Goal: Navigation & Orientation: Understand site structure

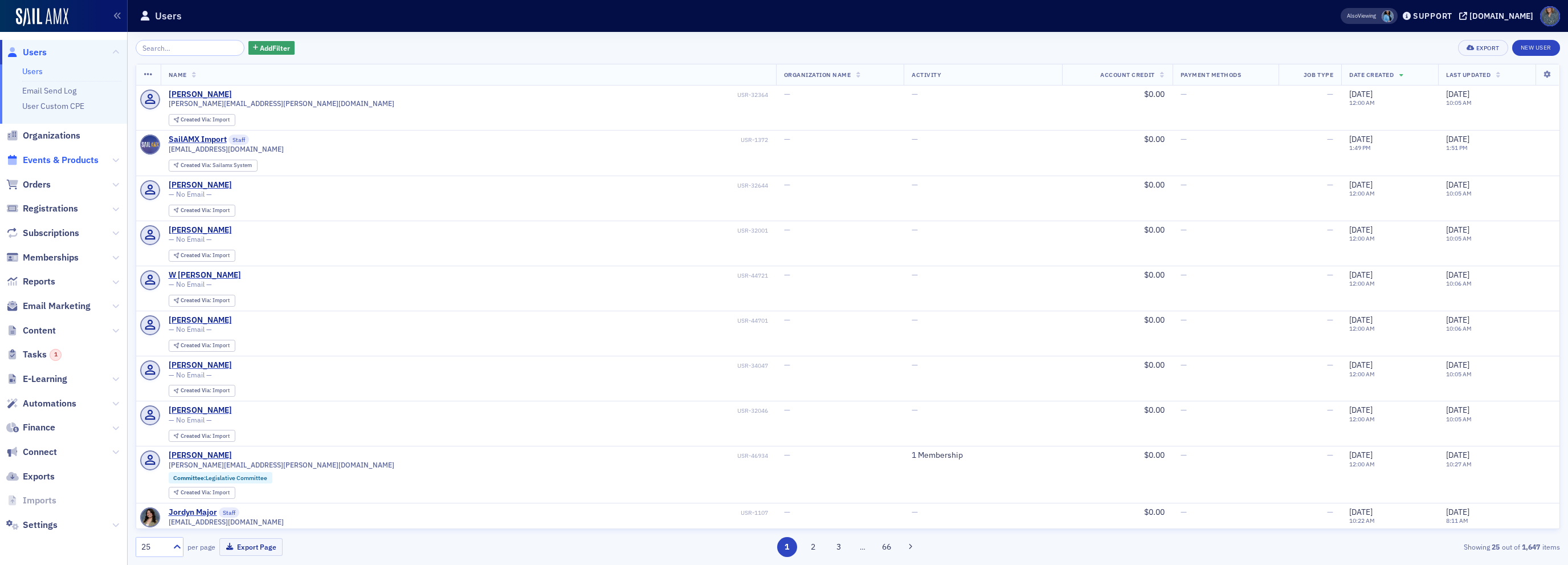
click at [89, 159] on span "Events & Products" at bounding box center [61, 159] width 76 height 12
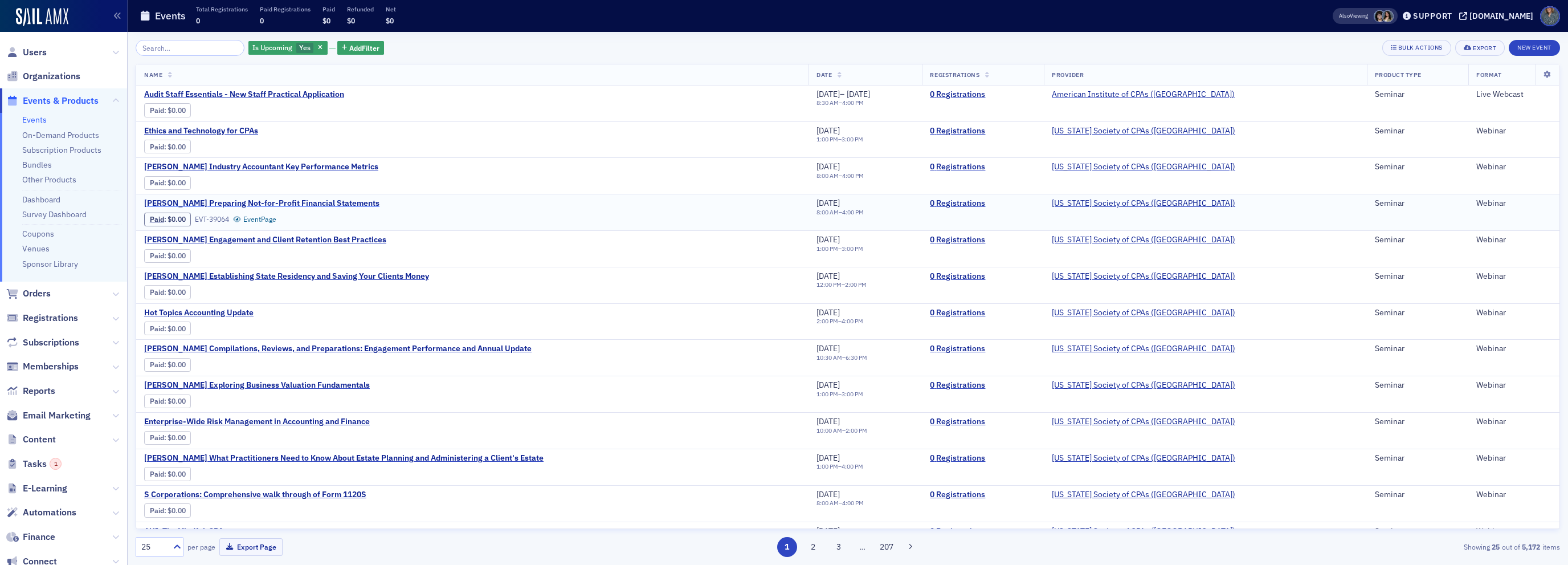
click at [333, 202] on span "[PERSON_NAME] Preparing Not-for-Profit Financial Statements" at bounding box center [261, 203] width 235 height 11
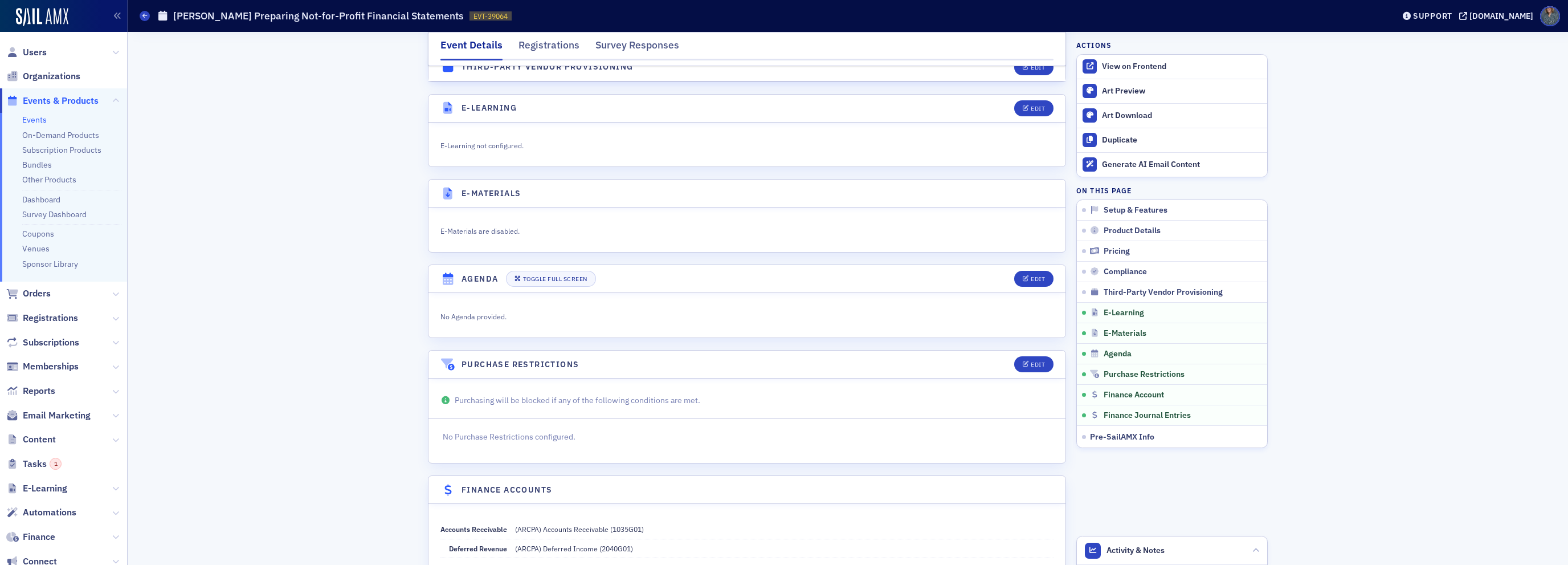
scroll to position [1945, 0]
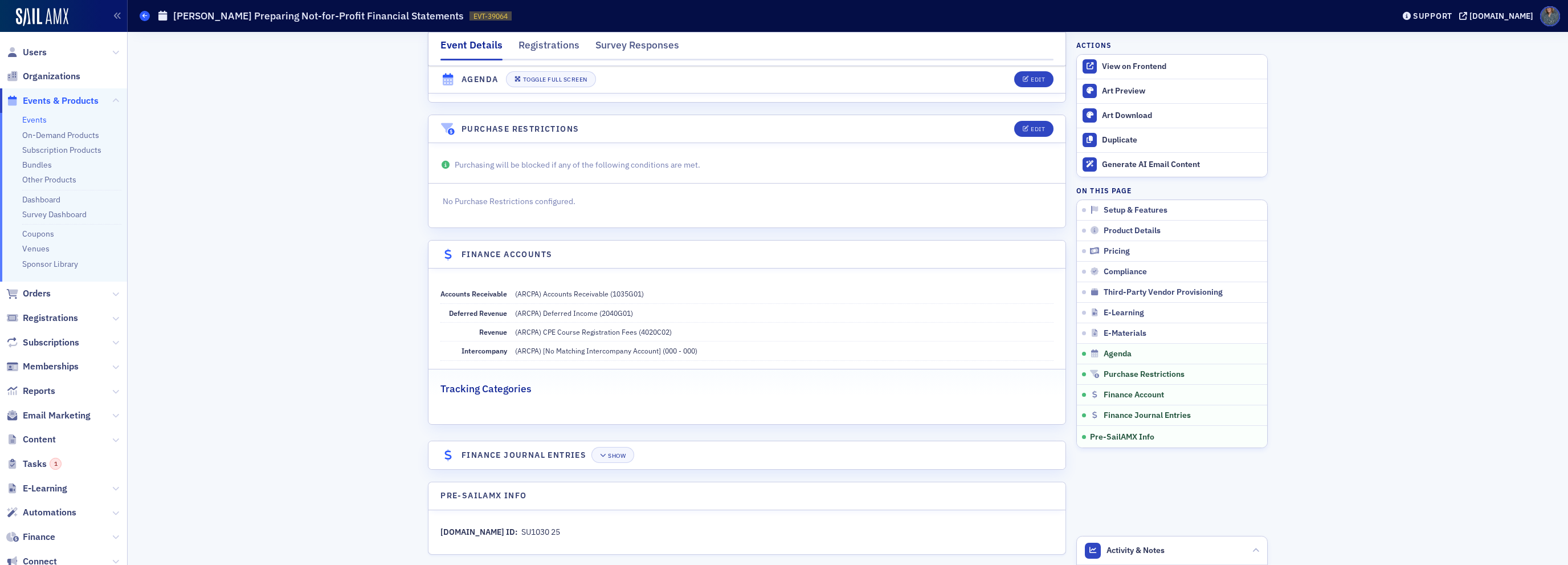
click at [146, 15] on icon at bounding box center [145, 15] width 5 height 5
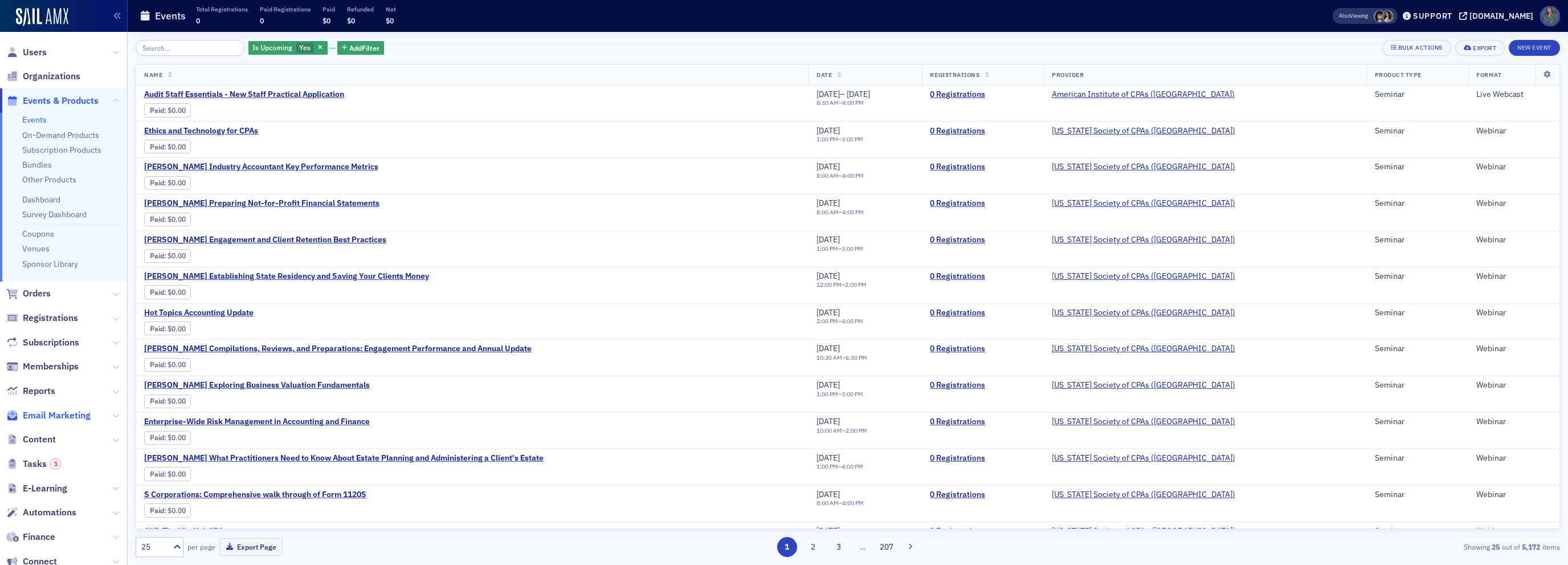
click at [34, 416] on span "Email Marketing" at bounding box center [57, 415] width 68 height 12
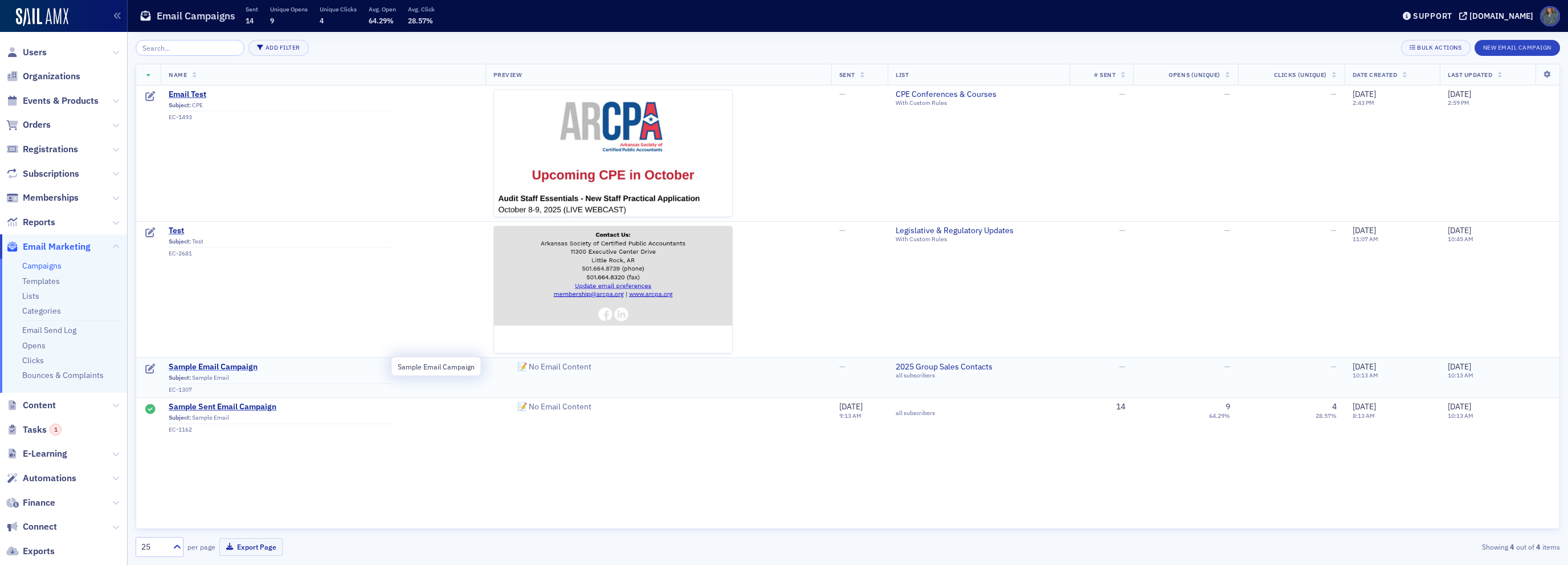
click at [238, 369] on span "Sample Email Campaign" at bounding box center [280, 367] width 223 height 11
click at [44, 284] on link "Templates" at bounding box center [40, 281] width 37 height 11
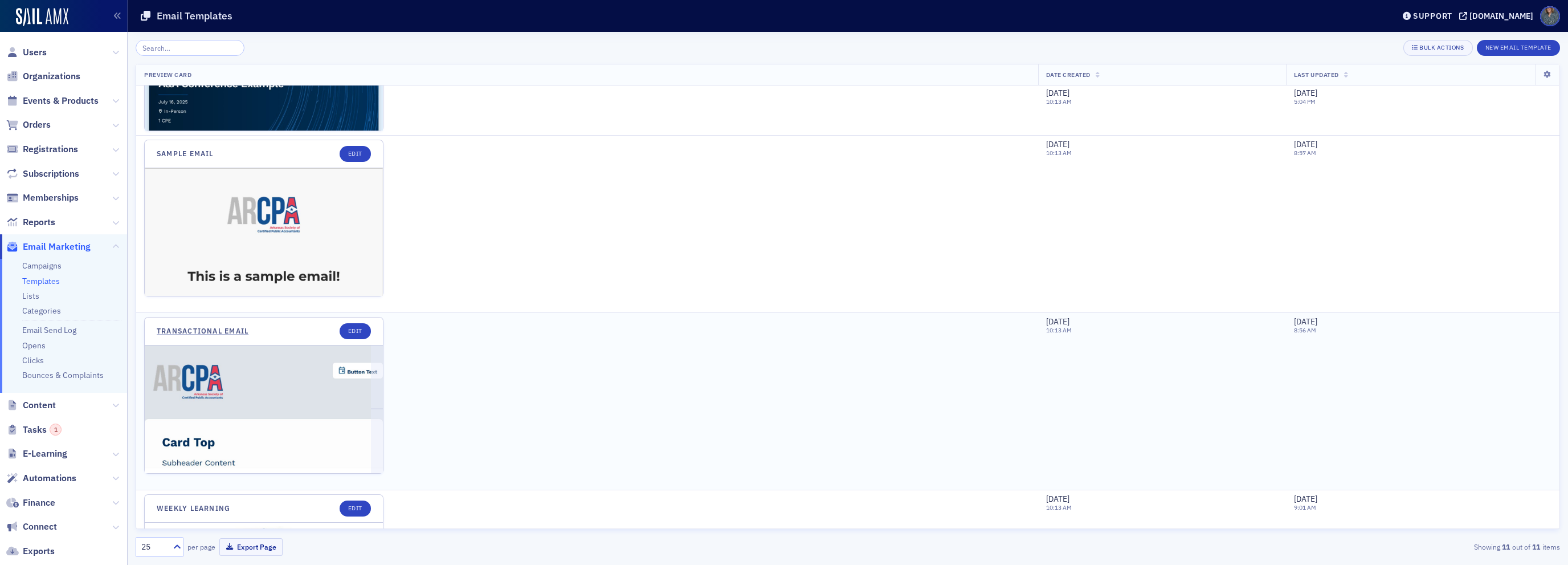
scroll to position [1502, 0]
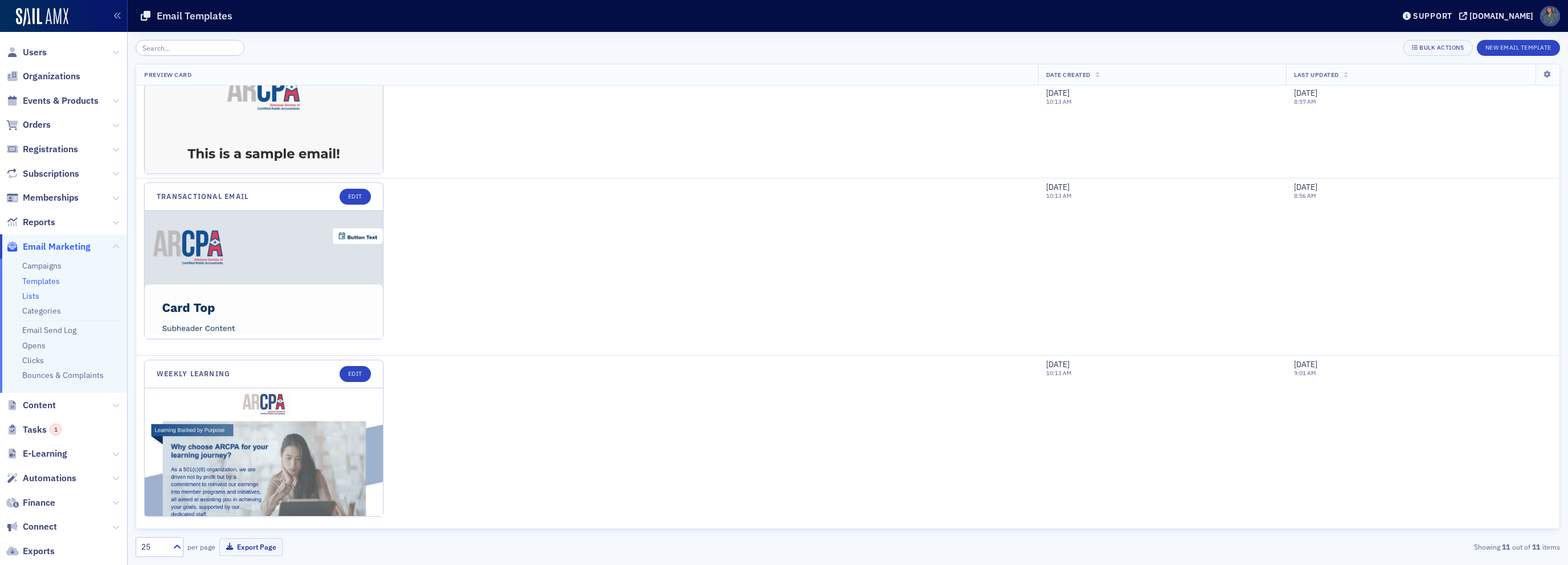
click at [24, 295] on link "Lists" at bounding box center [30, 295] width 17 height 11
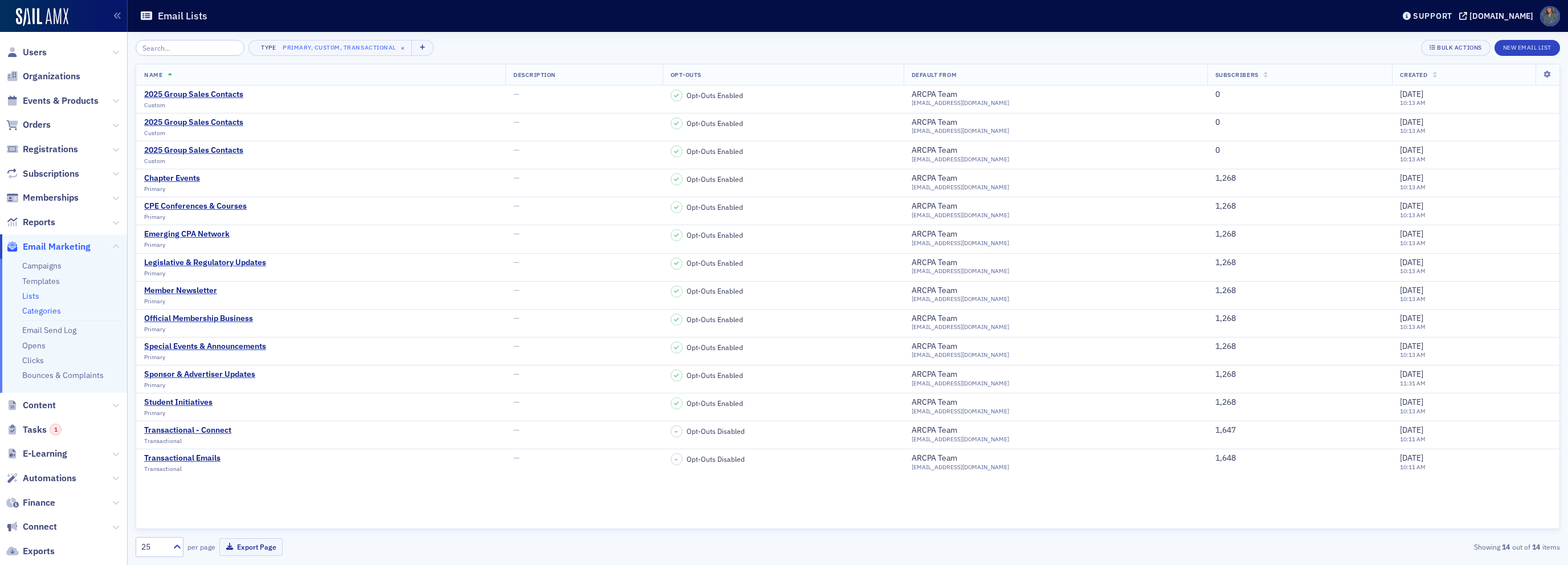
click at [50, 312] on link "Categories" at bounding box center [41, 310] width 39 height 11
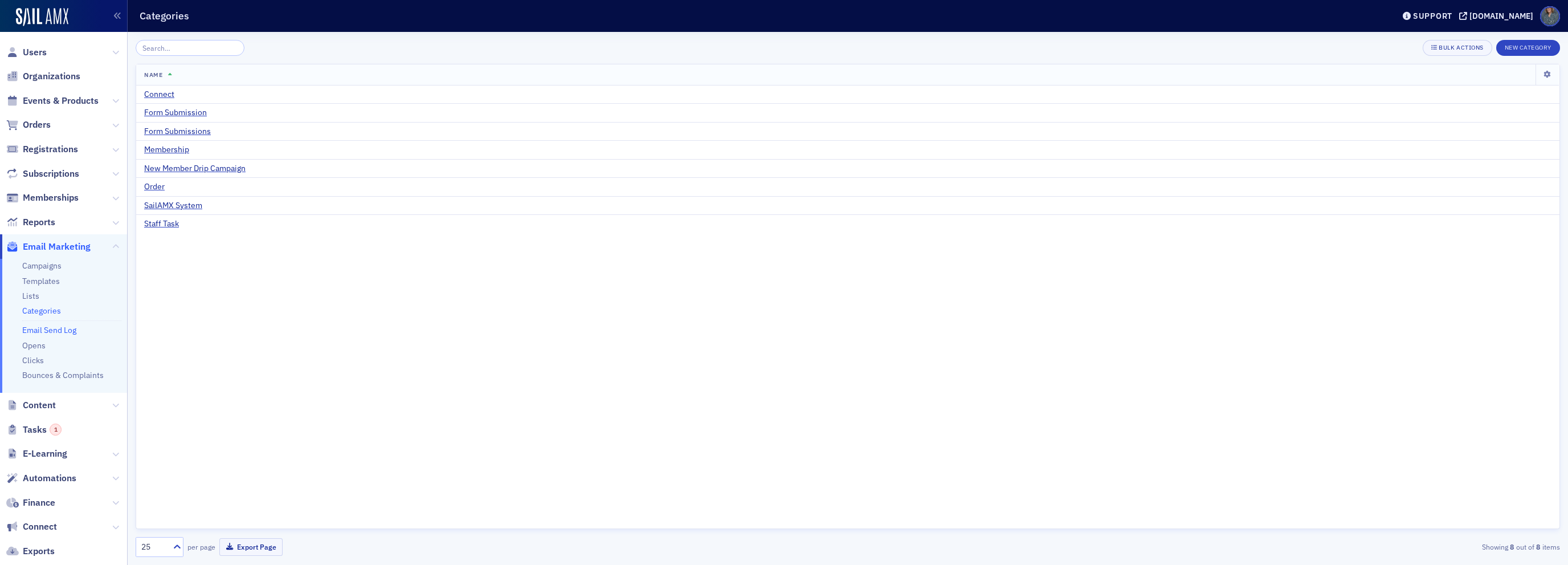
click at [51, 332] on link "Email Send Log" at bounding box center [49, 329] width 54 height 11
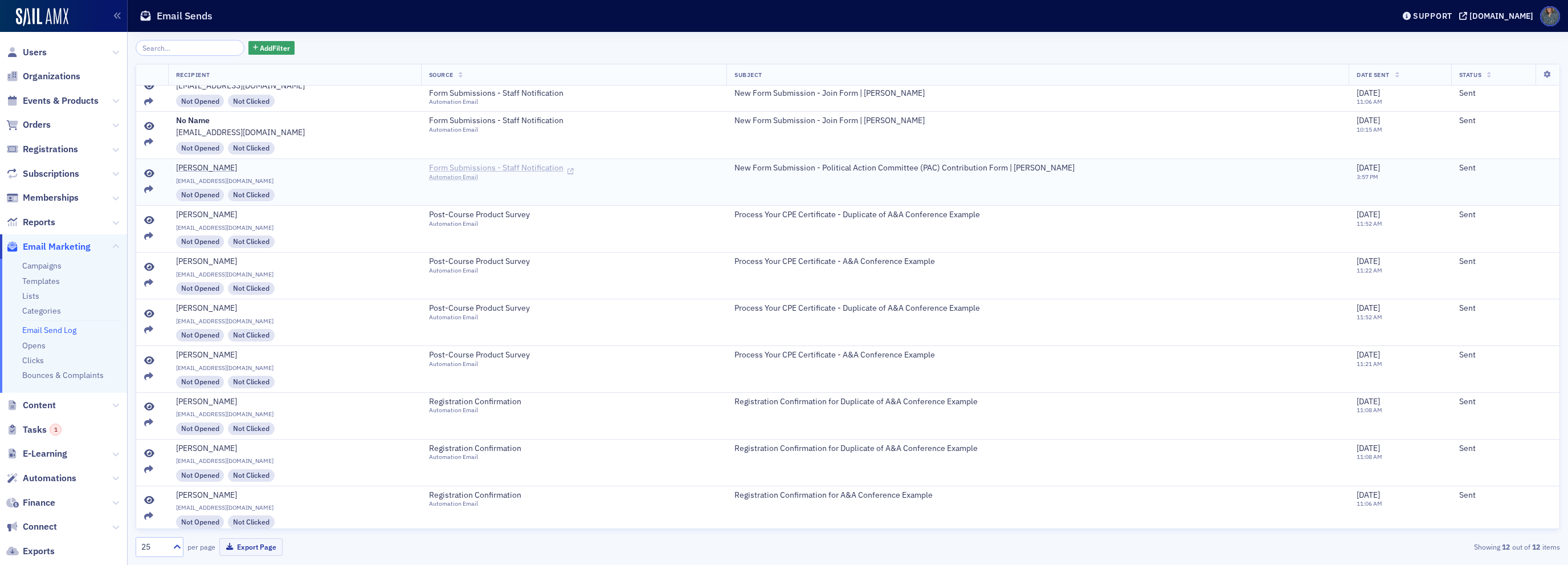
scroll to position [117, 0]
click at [36, 346] on link "Opens" at bounding box center [33, 345] width 23 height 11
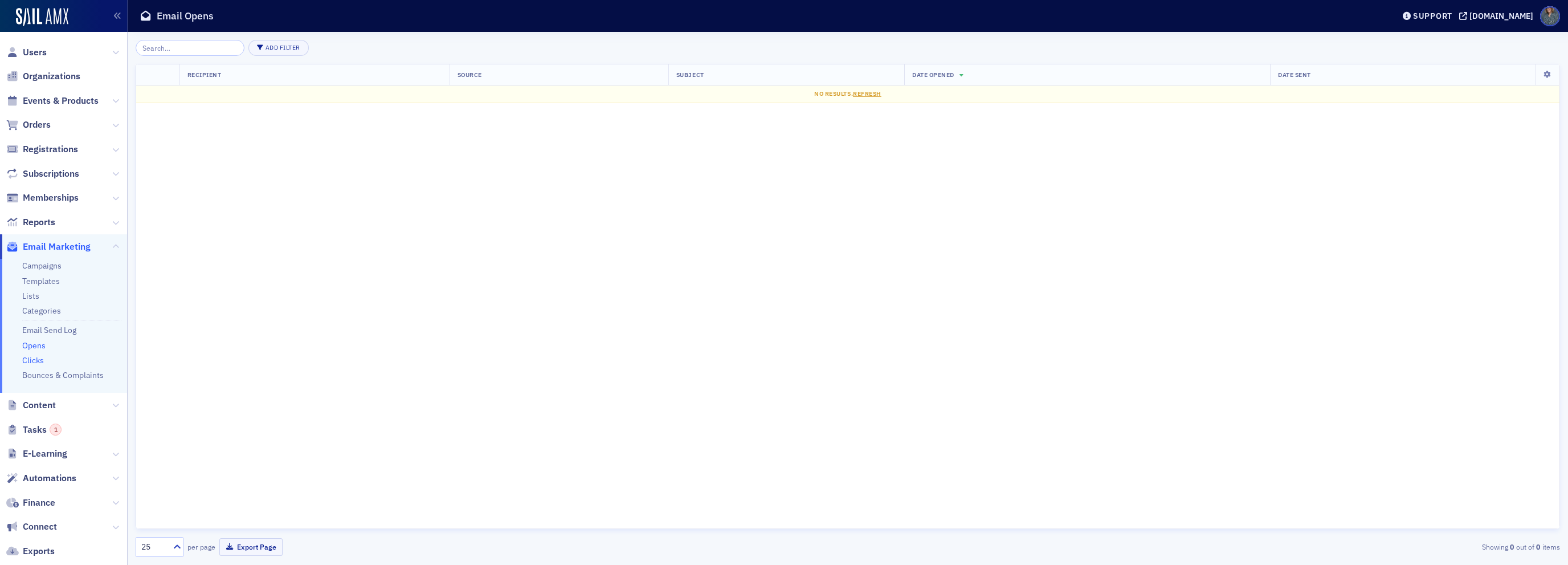
click at [36, 359] on link "Clicks" at bounding box center [32, 360] width 22 height 11
click at [39, 378] on link "Bounces & Complaints" at bounding box center [62, 375] width 82 height 11
click at [38, 403] on span "Content" at bounding box center [39, 405] width 33 height 12
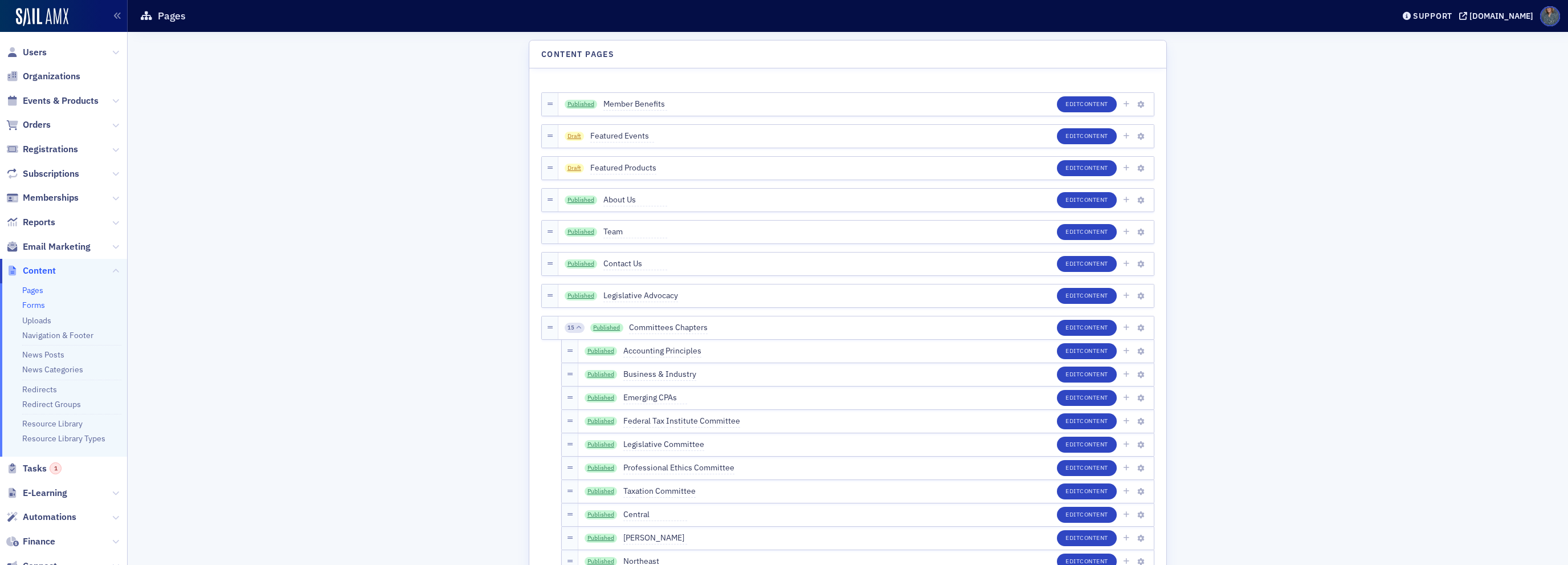
click at [40, 308] on link "Forms" at bounding box center [33, 304] width 23 height 11
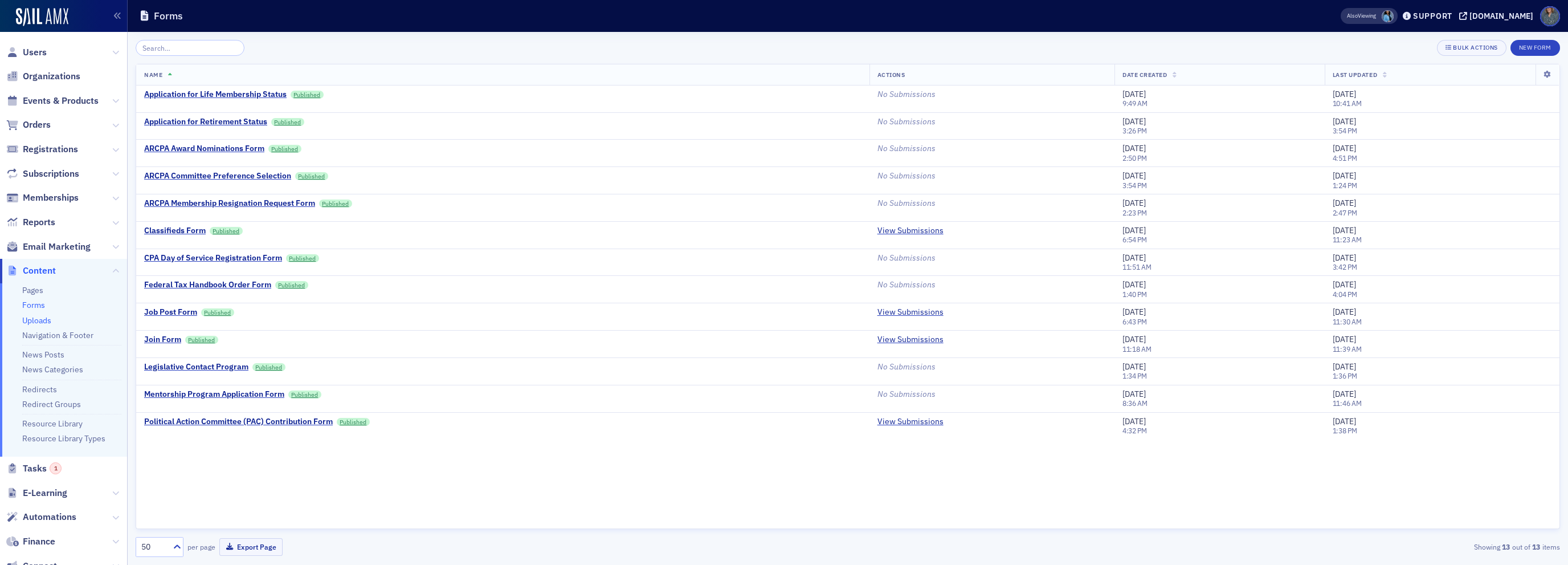
click at [45, 321] on link "Uploads" at bounding box center [36, 320] width 29 height 11
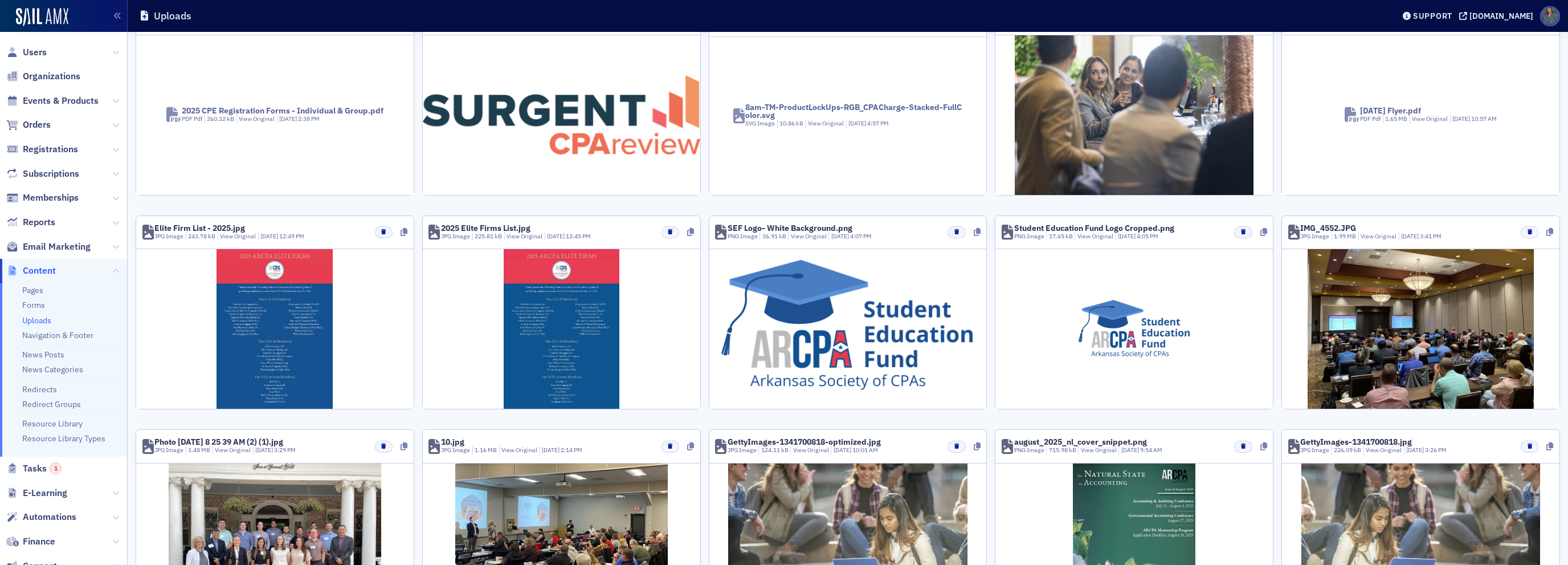
scroll to position [219, 0]
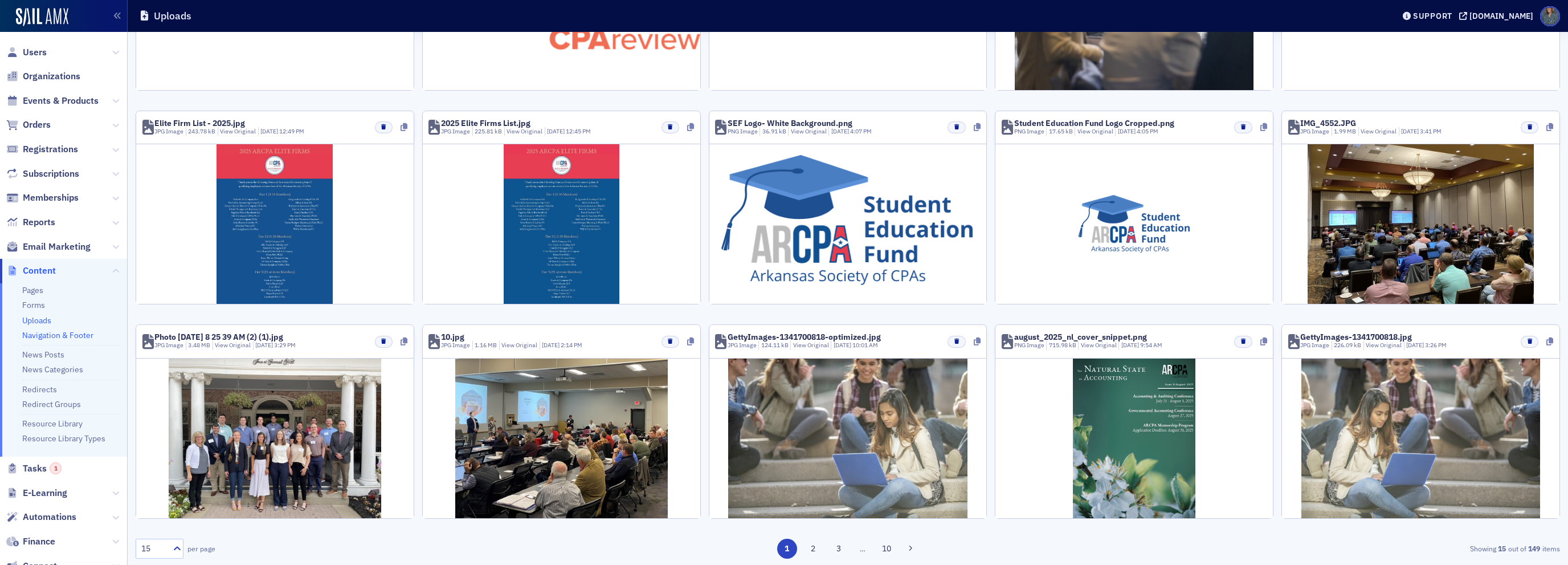
click at [55, 336] on link "Navigation & Footer" at bounding box center [57, 335] width 71 height 11
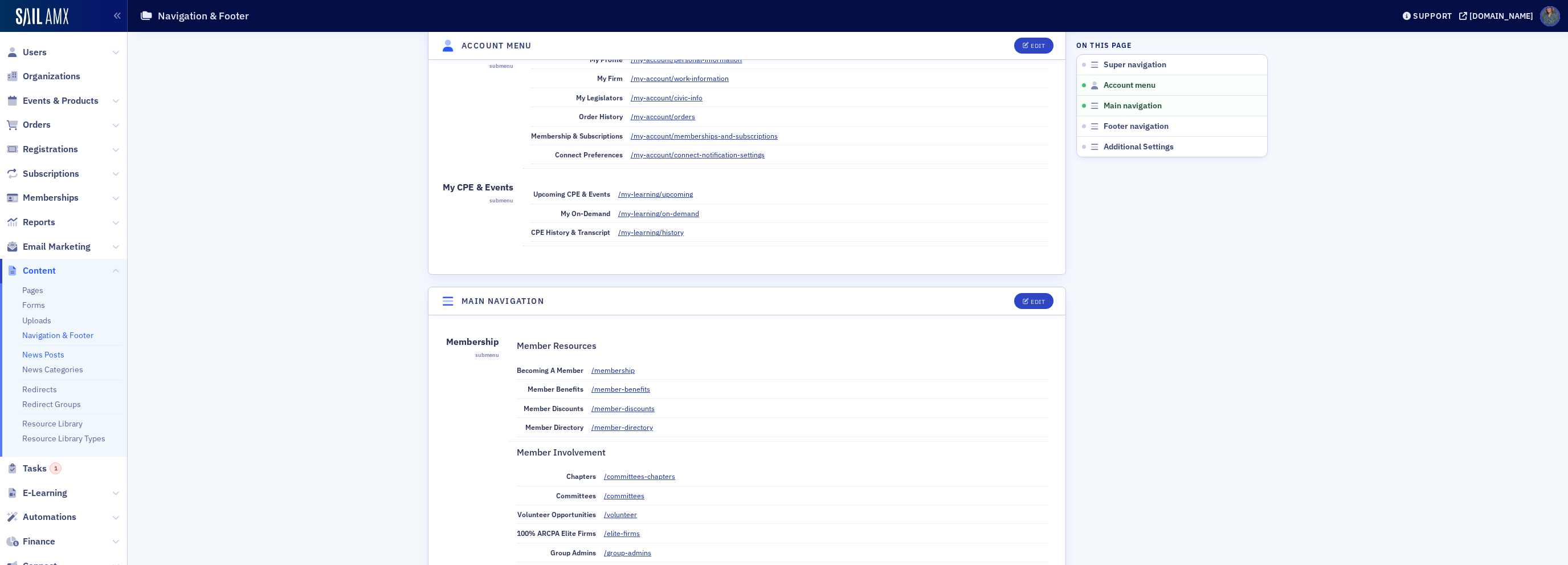
click at [53, 355] on link "News Posts" at bounding box center [43, 355] width 42 height 11
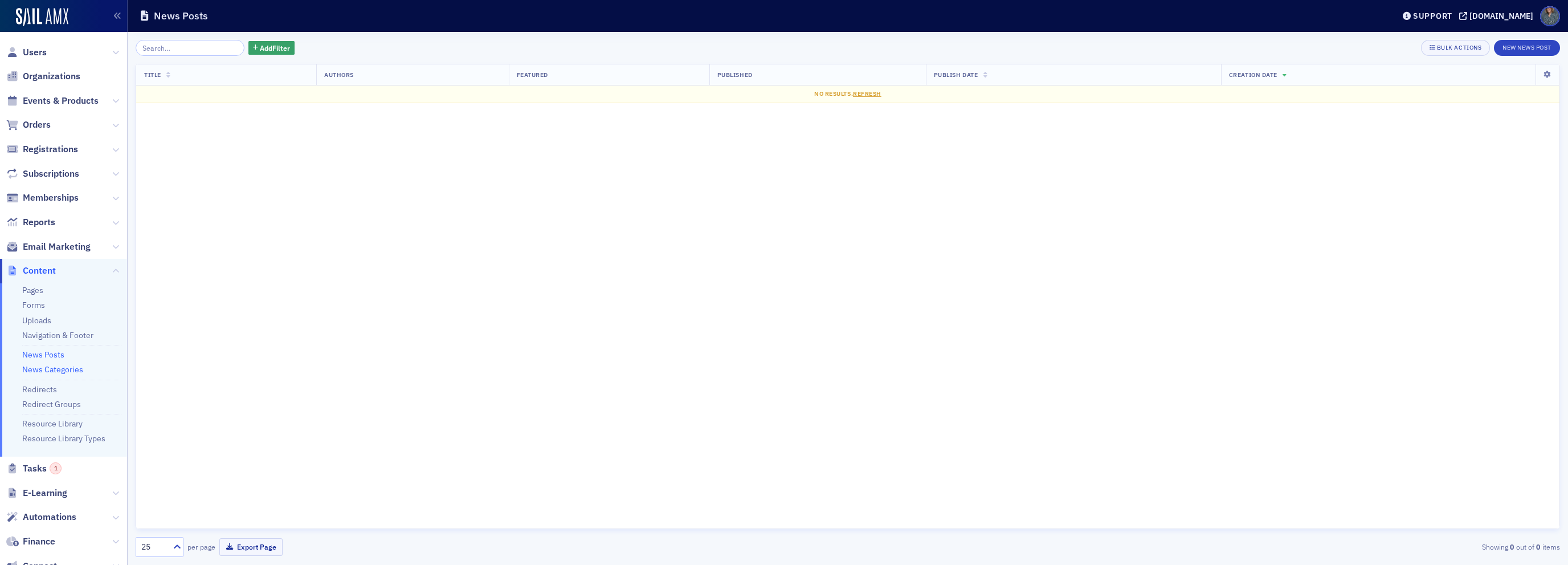
click at [55, 372] on link "News Categories" at bounding box center [52, 369] width 61 height 11
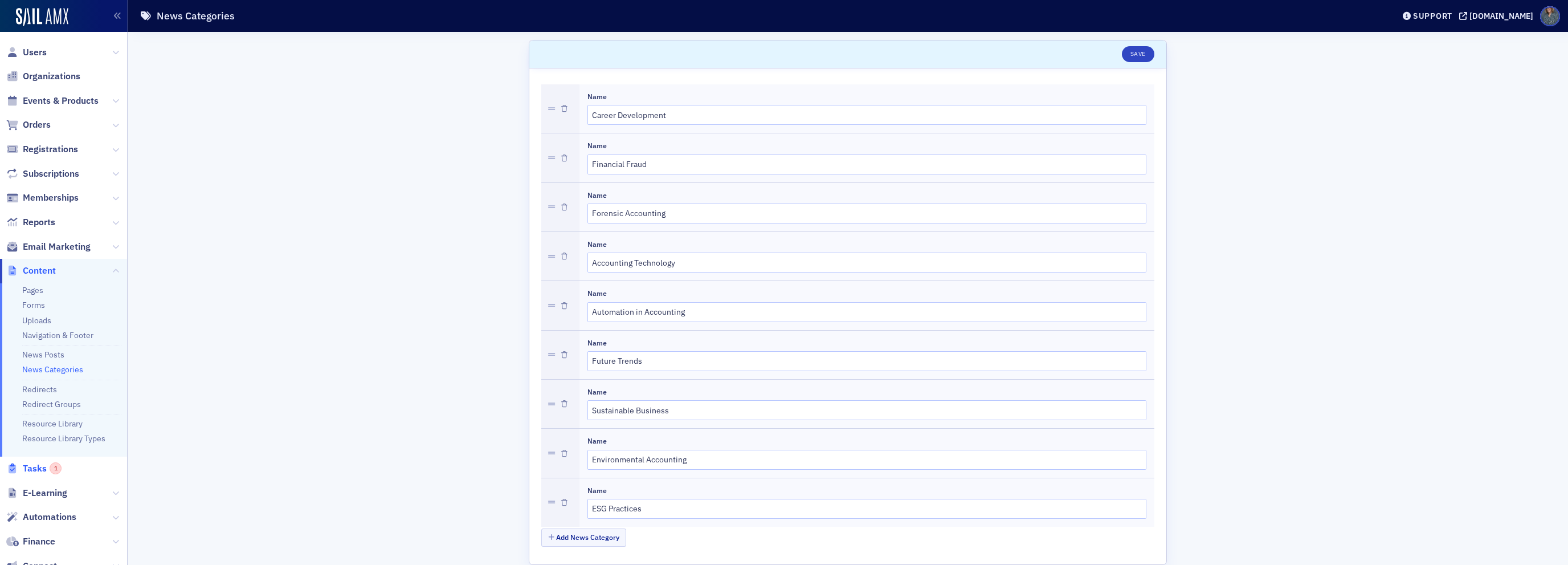
click at [28, 469] on span "Tasks 1" at bounding box center [42, 468] width 39 height 12
